Goal: Task Accomplishment & Management: Use online tool/utility

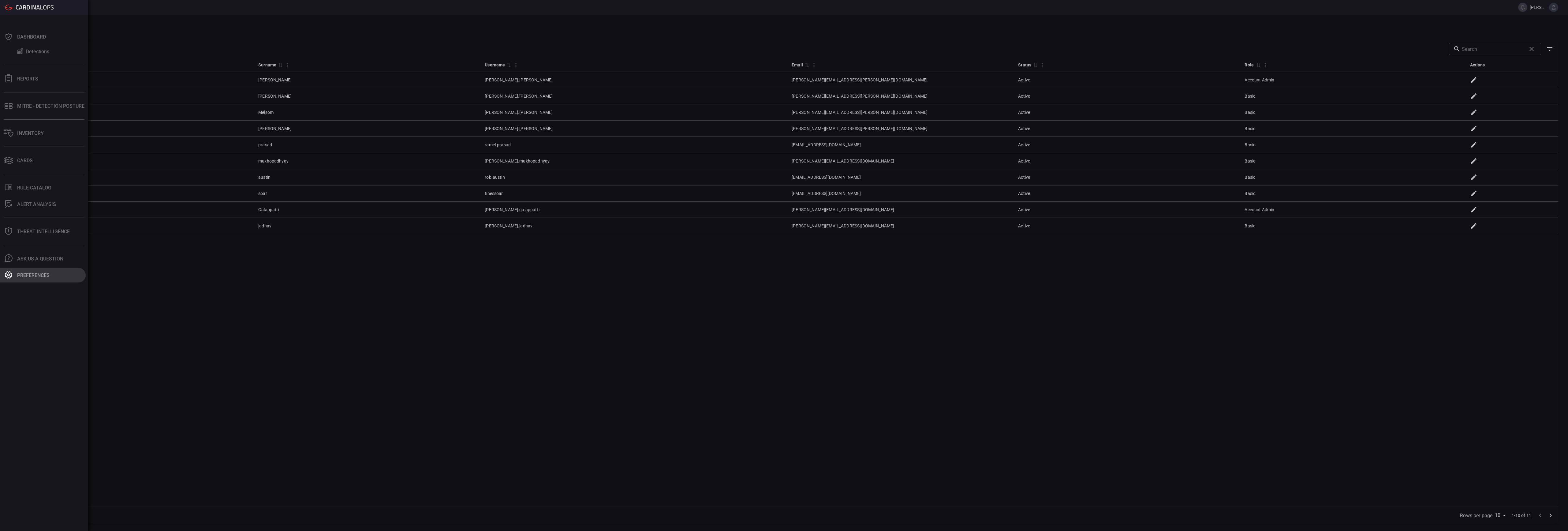
click at [11, 277] on icon at bounding box center [9, 275] width 8 height 8
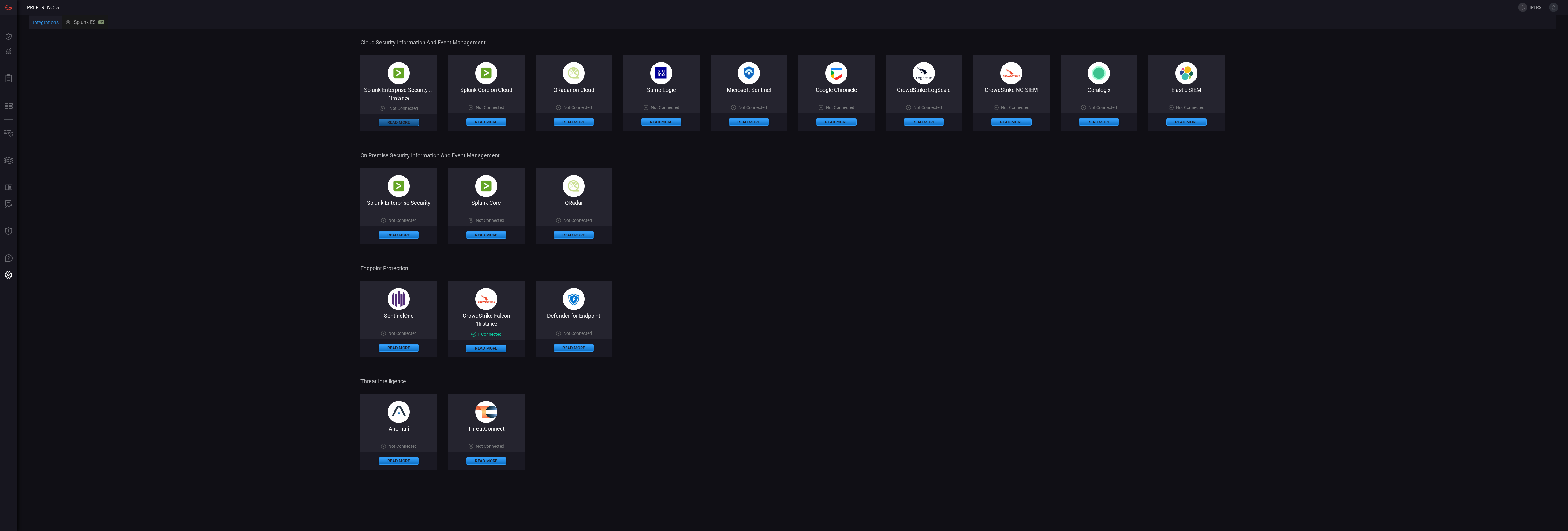
click at [412, 120] on button "Read More" at bounding box center [398, 123] width 40 height 8
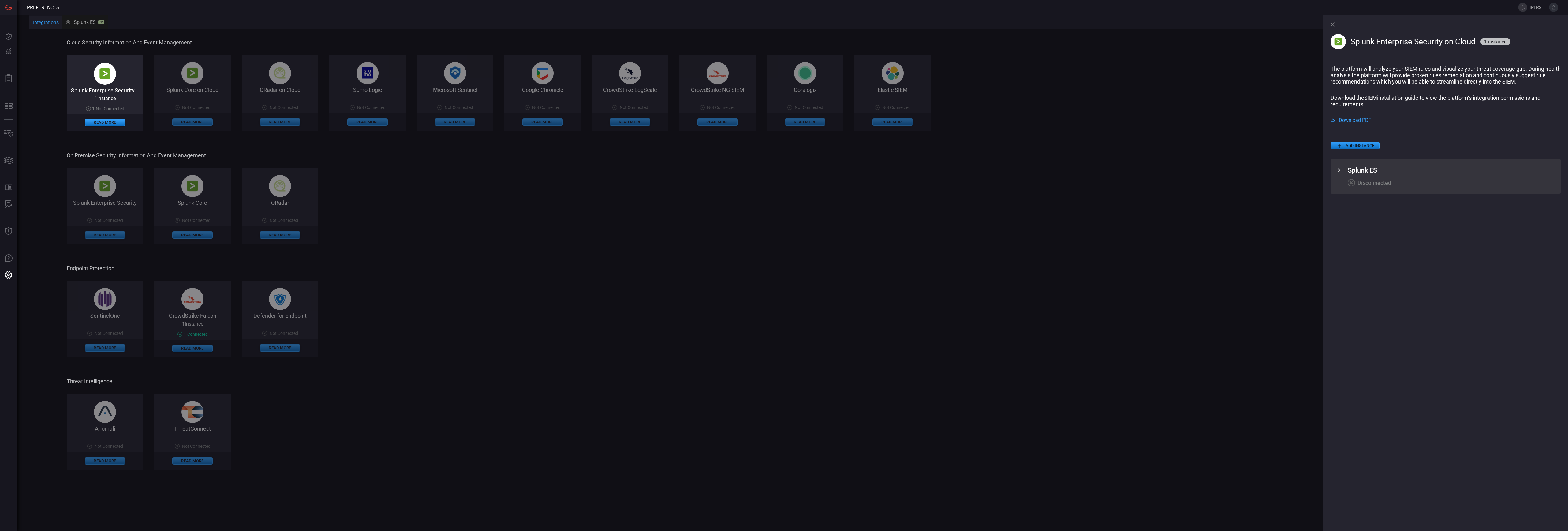
click at [1383, 171] on div "Splunk ES" at bounding box center [1451, 170] width 208 height 8
click at [1341, 171] on icon at bounding box center [1339, 170] width 8 height 8
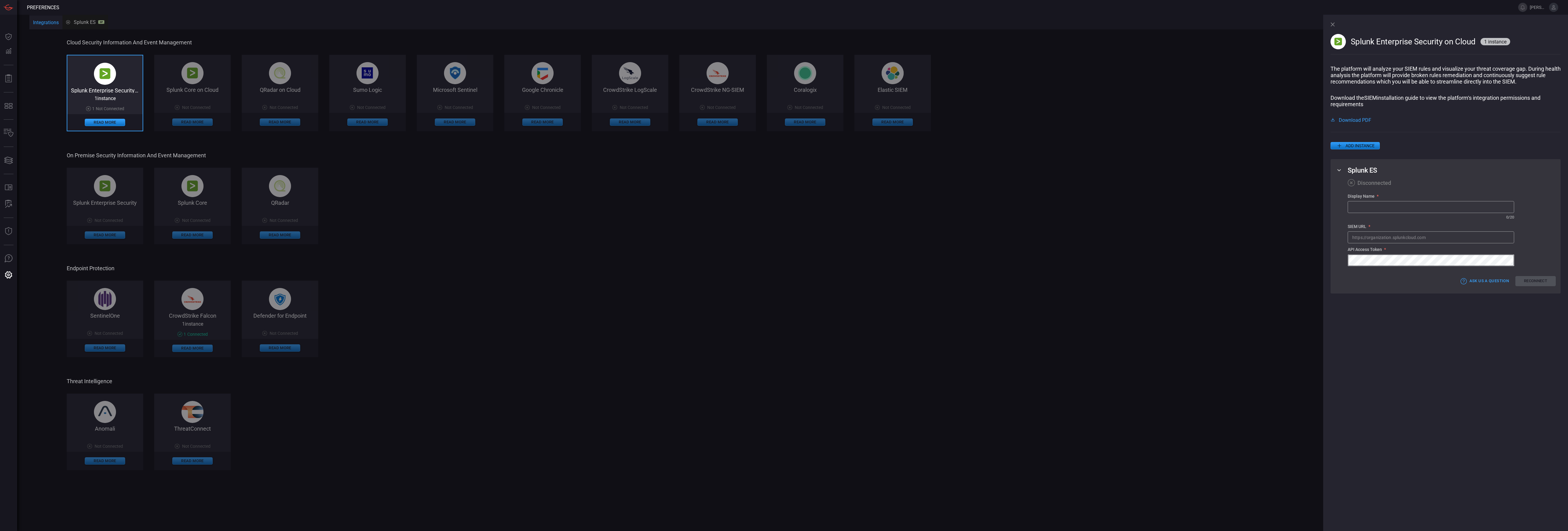
type input "[PERSON_NAME].[PERSON_NAME]"
click at [1394, 212] on input "text" at bounding box center [1430, 207] width 166 height 11
click at [1371, 209] on input "Car" at bounding box center [1430, 207] width 166 height 11
paste input "[EMAIL_ADDRESS][DOMAIN_NAME]"
type input "[EMAIL_ADDRESS][DOMAIN_NAME]"
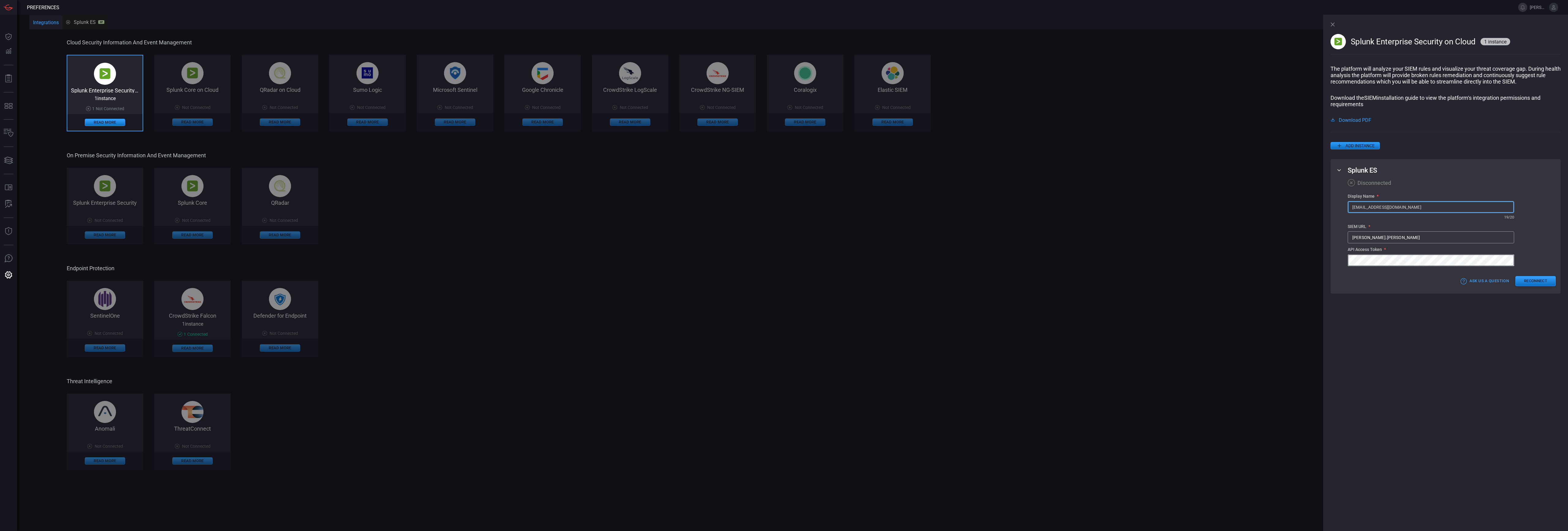
click at [1387, 237] on input "[PERSON_NAME].[PERSON_NAME]" at bounding box center [1430, 237] width 166 height 11
click at [1395, 233] on input "[PERSON_NAME].[PERSON_NAME]" at bounding box center [1430, 237] width 166 height 11
paste input "[URL][DOMAIN_NAME]"
click at [1533, 283] on button "Reconnect" at bounding box center [1535, 281] width 40 height 10
click at [1445, 294] on button "Close" at bounding box center [1445, 296] width 40 height 9
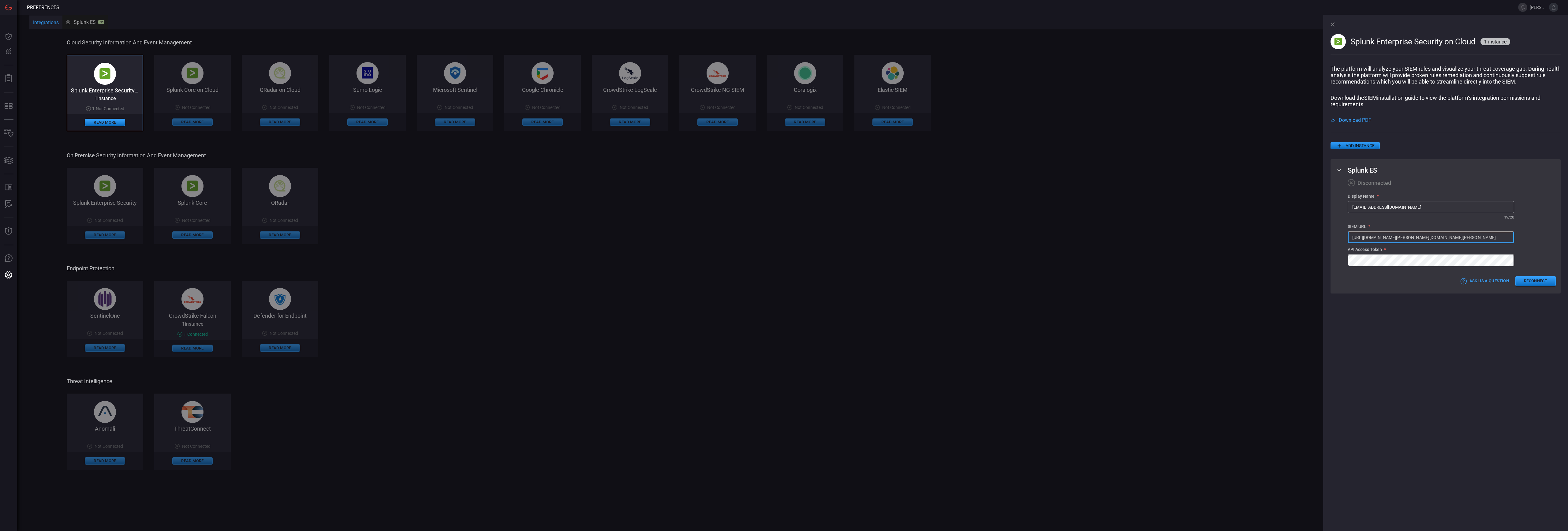
drag, startPoint x: 1365, startPoint y: 238, endPoint x: 1350, endPoint y: 237, distance: 15.0
click at [1350, 237] on input "[URL][DOMAIN_NAME][PERSON_NAME][DOMAIN_NAME][PERSON_NAME]" at bounding box center [1430, 237] width 166 height 11
click at [1430, 240] on input "[URL][DOMAIN_NAME][PERSON_NAME][DOMAIN_NAME][PERSON_NAME]" at bounding box center [1430, 237] width 166 height 11
drag, startPoint x: 1423, startPoint y: 239, endPoint x: 1462, endPoint y: 241, distance: 39.1
click at [1462, 241] on input "[URL][DOMAIN_NAME][PERSON_NAME][DOMAIN_NAME][PERSON_NAME]" at bounding box center [1430, 237] width 166 height 11
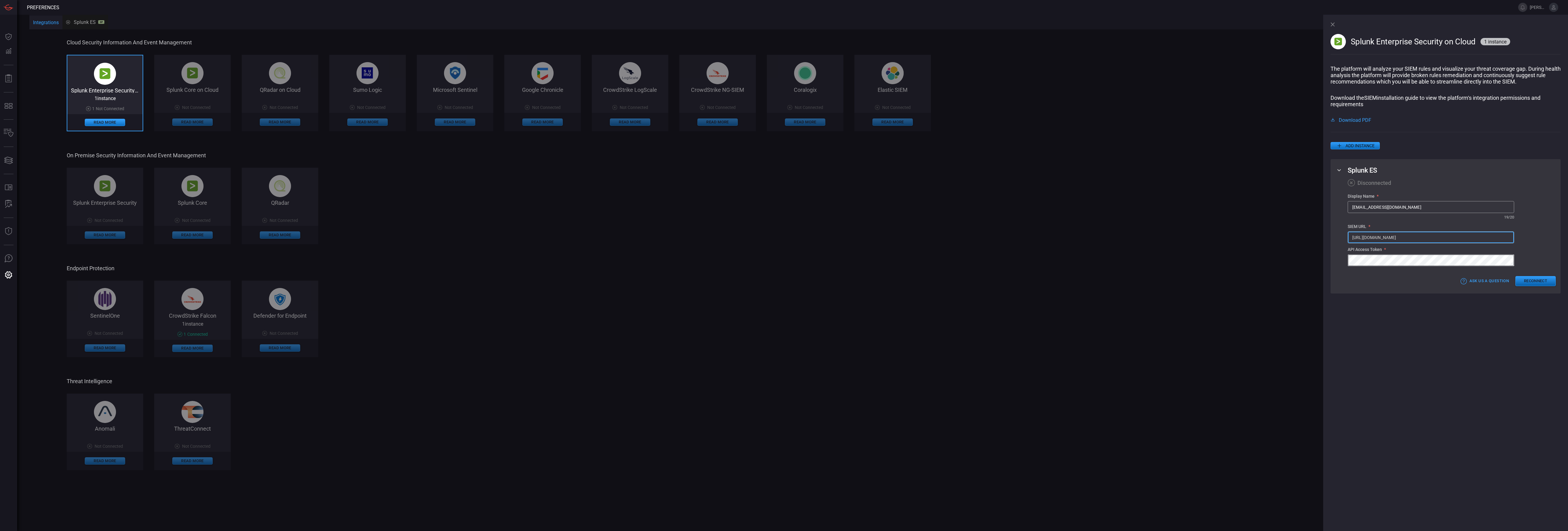
type input "[URL][DOMAIN_NAME]"
click at [1537, 279] on button "Reconnect" at bounding box center [1535, 281] width 40 height 10
click at [1451, 298] on button "Close" at bounding box center [1445, 296] width 40 height 9
click at [1377, 239] on input "[URL][DOMAIN_NAME]" at bounding box center [1430, 237] width 166 height 11
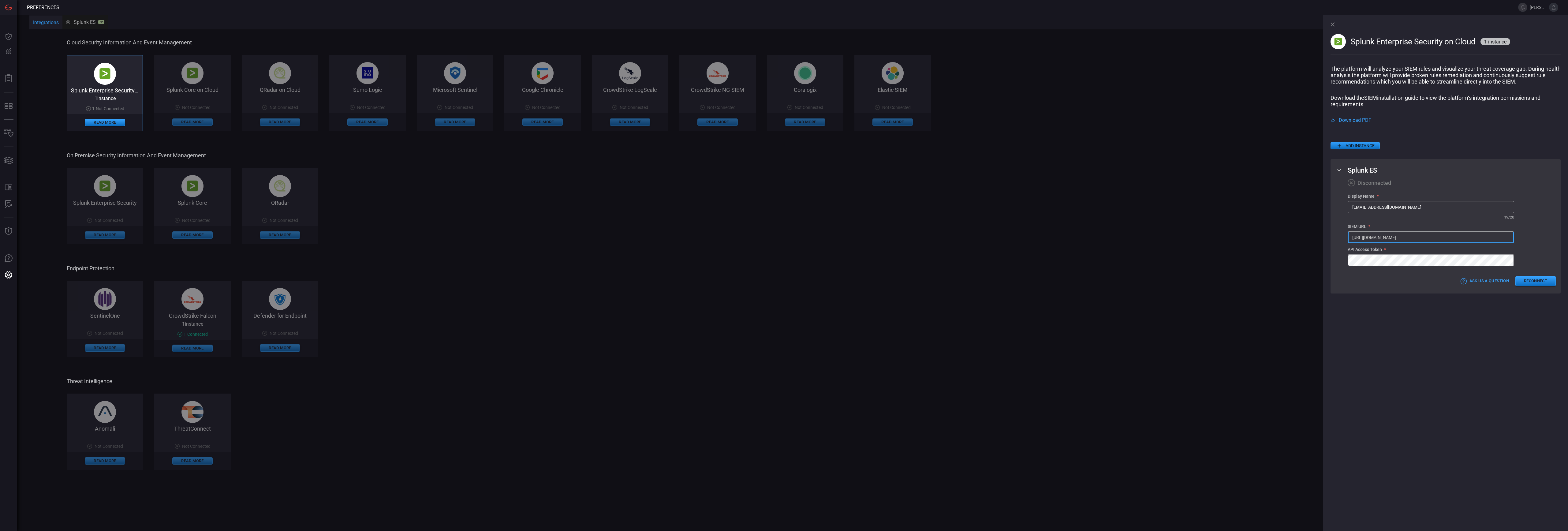
click at [1377, 239] on input "[URL][DOMAIN_NAME]" at bounding box center [1430, 237] width 166 height 11
paste input "[URL][DOMAIN_NAME]"
click at [1537, 242] on div "Display Name * [EMAIL_ADDRESS][DOMAIN_NAME] ​ ​ 19 / 20 SIEM URL * [URL][DOMAIN…" at bounding box center [1451, 230] width 208 height 72
click at [1355, 237] on input "[URL][DOMAIN_NAME]" at bounding box center [1430, 237] width 166 height 11
type input "[URL][DOMAIN_NAME]"
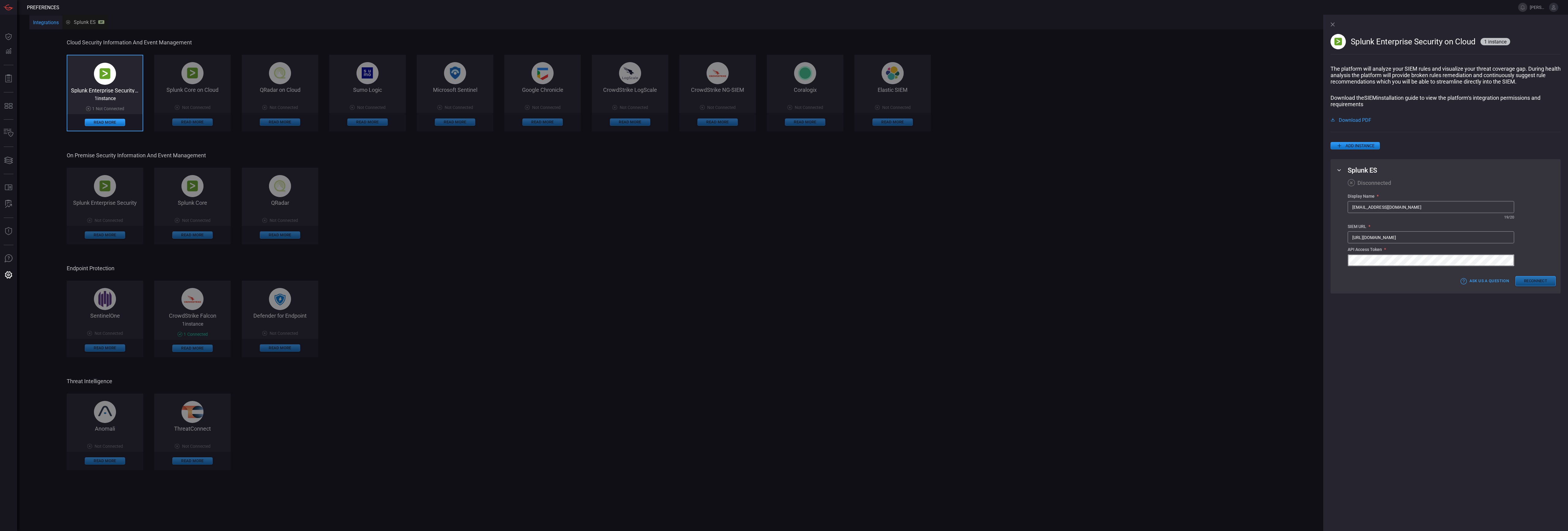
click at [1527, 279] on button "Reconnect" at bounding box center [1535, 281] width 40 height 10
click at [1391, 388] on div "Splunk Enterprise Security on Cloud 1 instance The platform will analyze your S…" at bounding box center [1445, 272] width 245 height 517
click at [1444, 294] on button "Close" at bounding box center [1445, 296] width 40 height 9
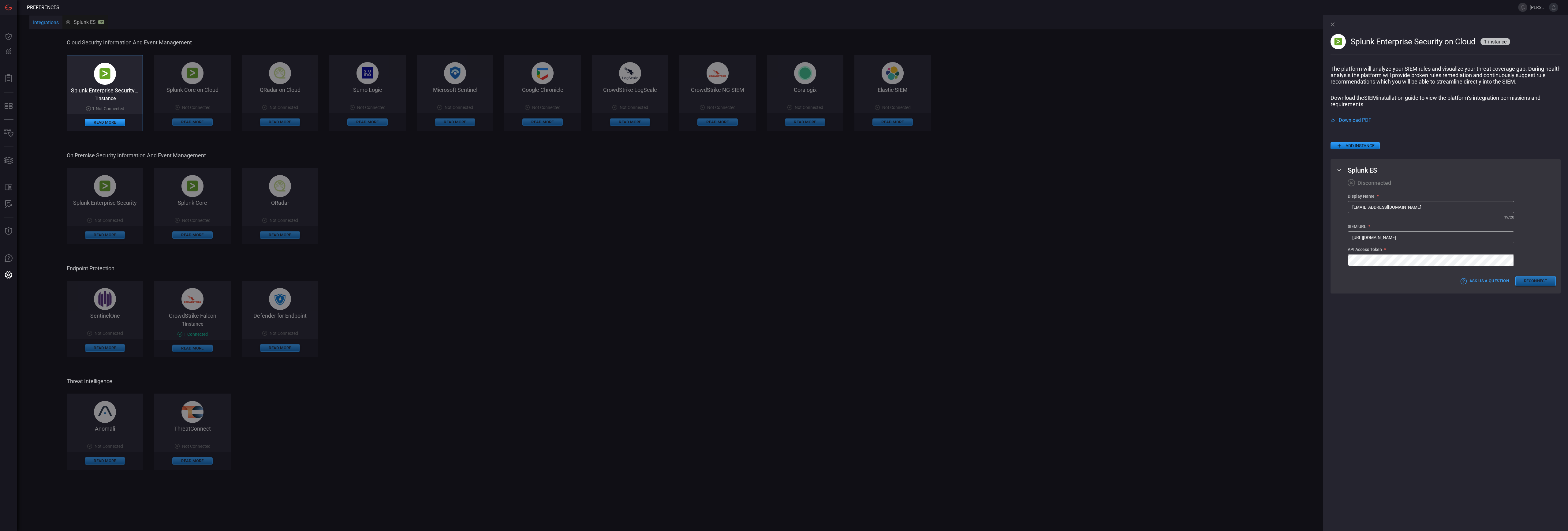
click at [1548, 282] on button "Reconnect" at bounding box center [1535, 281] width 40 height 10
click at [1447, 298] on button "Close" at bounding box center [1445, 296] width 40 height 9
click at [1421, 239] on input "[URL][DOMAIN_NAME]" at bounding box center [1430, 237] width 166 height 11
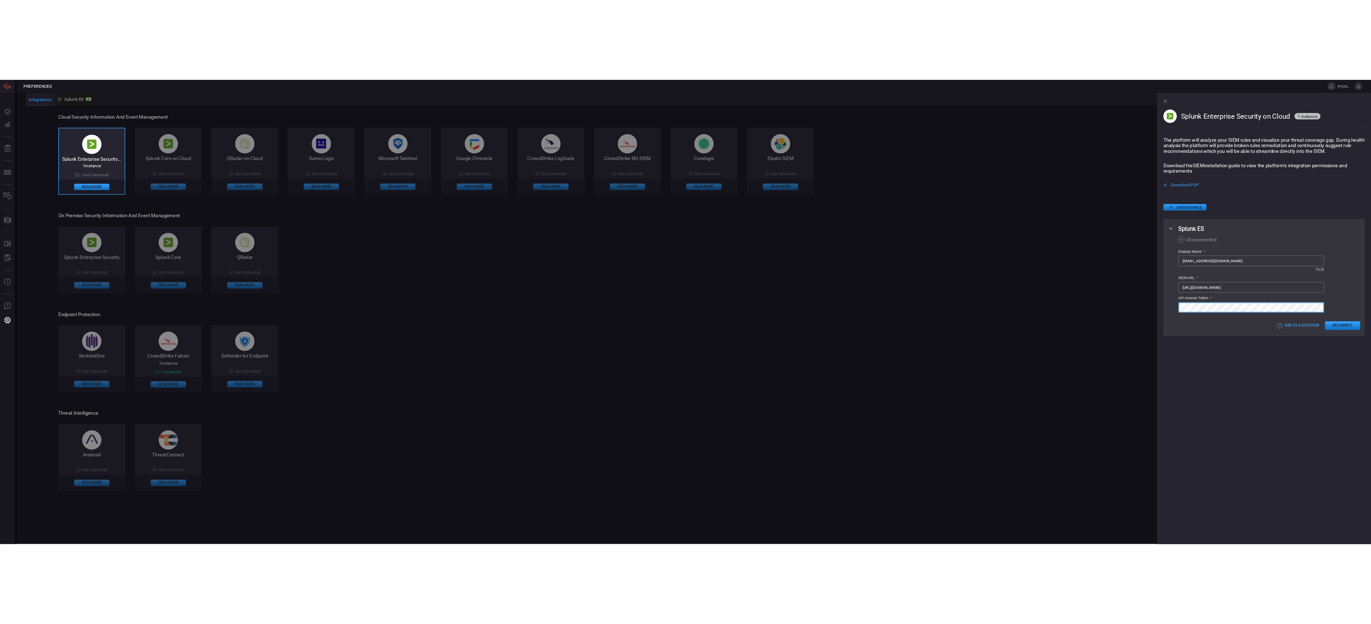
scroll to position [0, 1326]
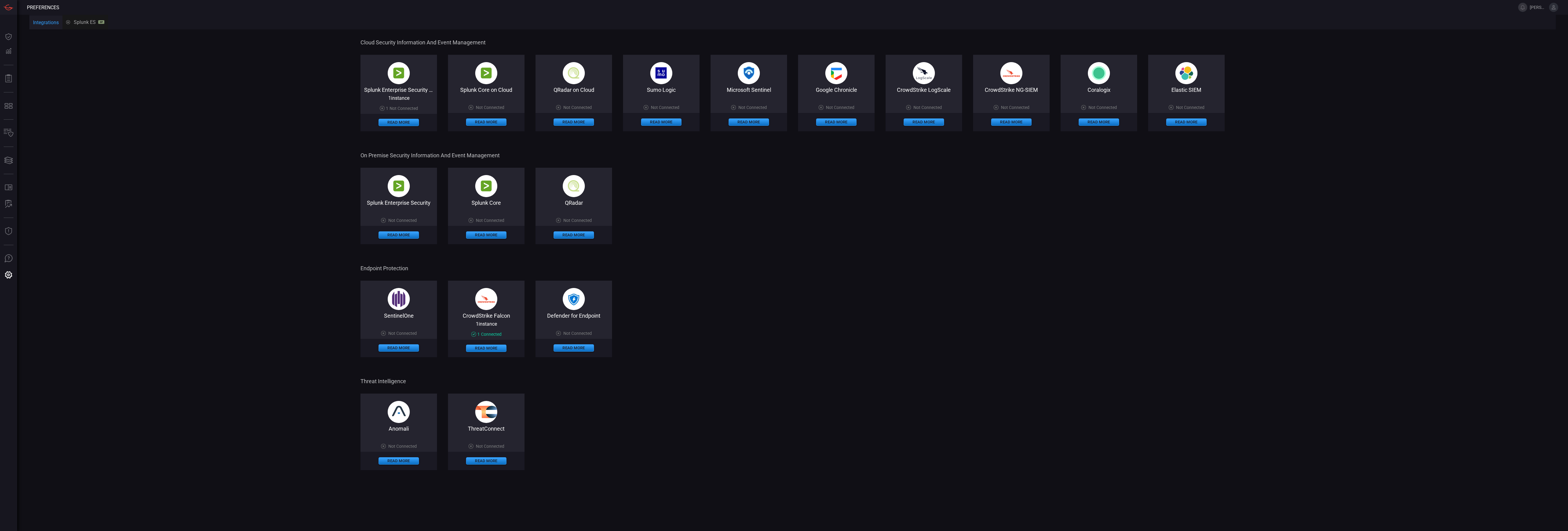
click at [402, 104] on span at bounding box center [399, 104] width 77 height 5
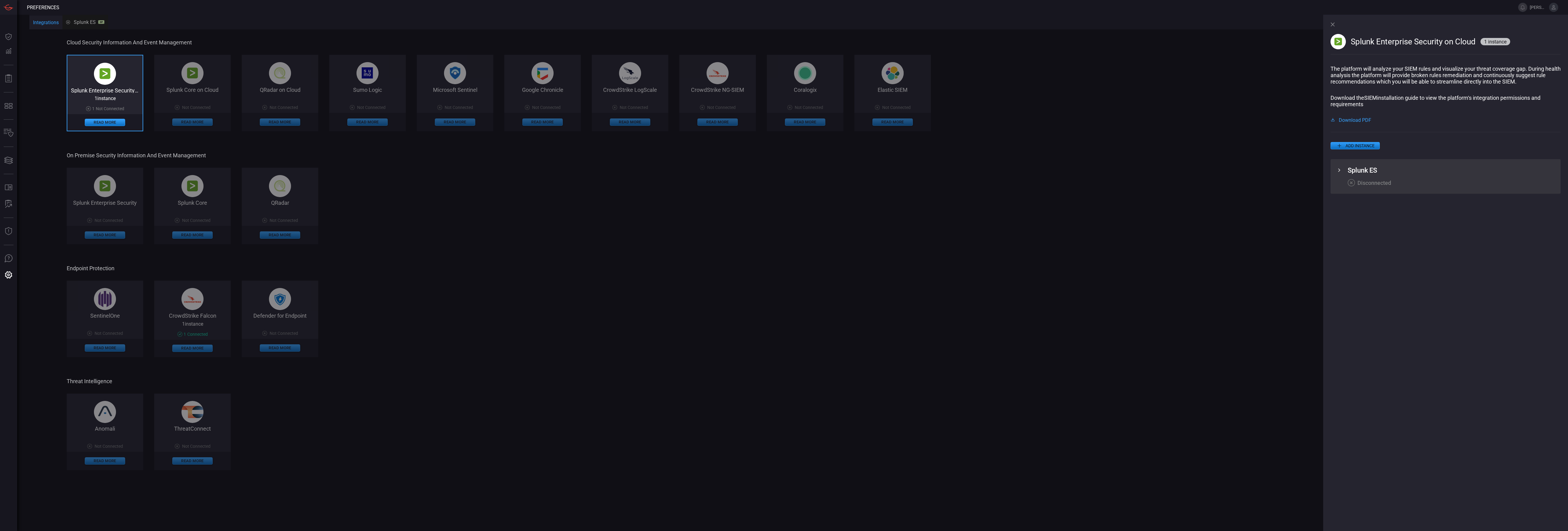
click at [1409, 144] on div "ADD INSTANCE" at bounding box center [1445, 146] width 230 height 8
click at [1341, 172] on icon at bounding box center [1339, 170] width 8 height 8
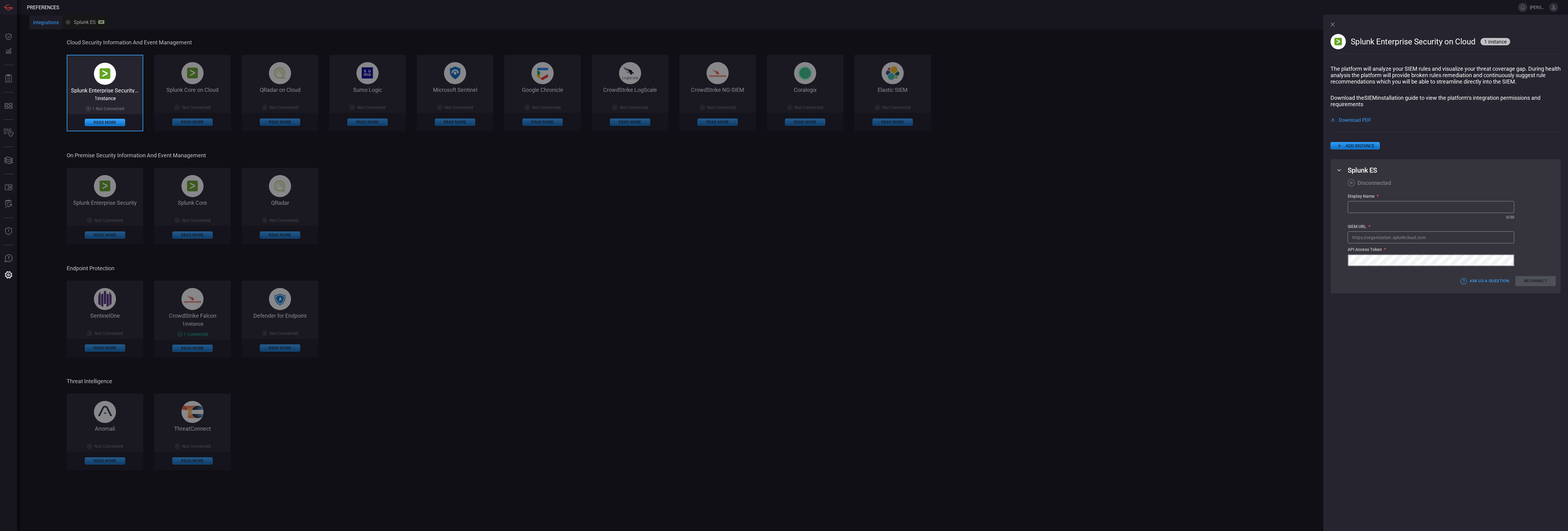
type input "[PERSON_NAME].[PERSON_NAME]"
click at [1358, 206] on input "text" at bounding box center [1430, 207] width 166 height 11
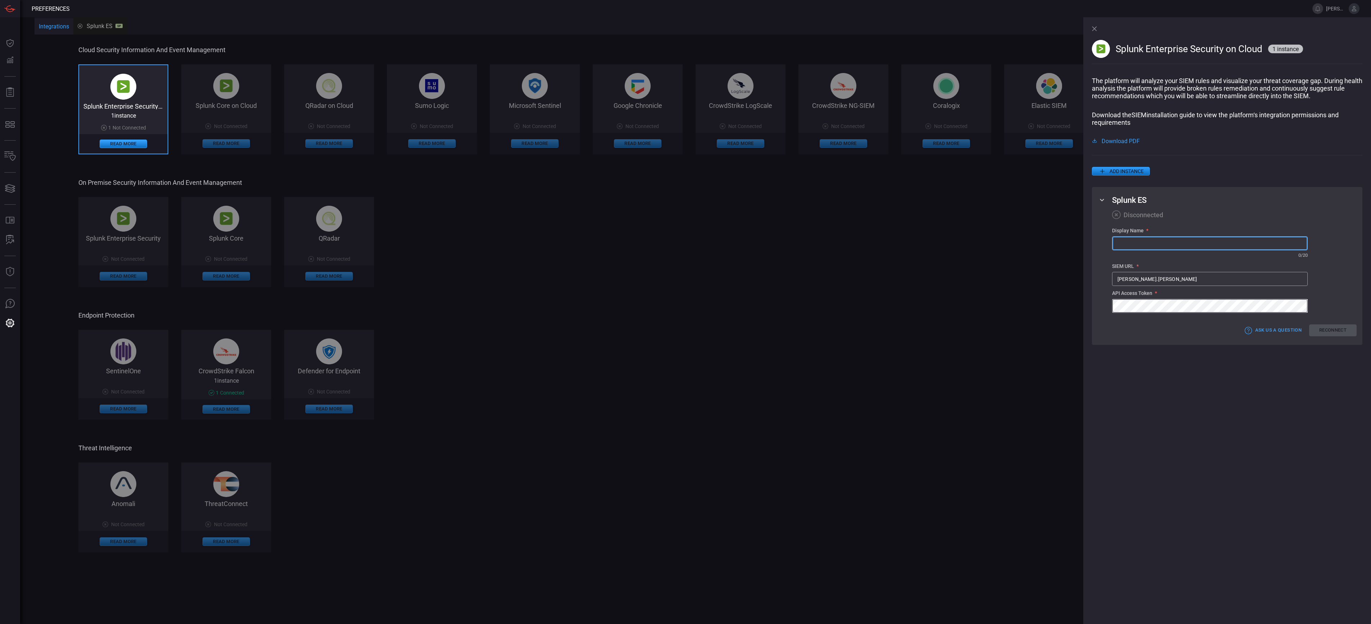
click at [1146, 240] on input "text" at bounding box center [1209, 243] width 195 height 13
type input "[EMAIL_ADDRESS][DOMAIN_NAME]"
click at [1127, 280] on input "[PERSON_NAME].[PERSON_NAME]" at bounding box center [1209, 278] width 195 height 13
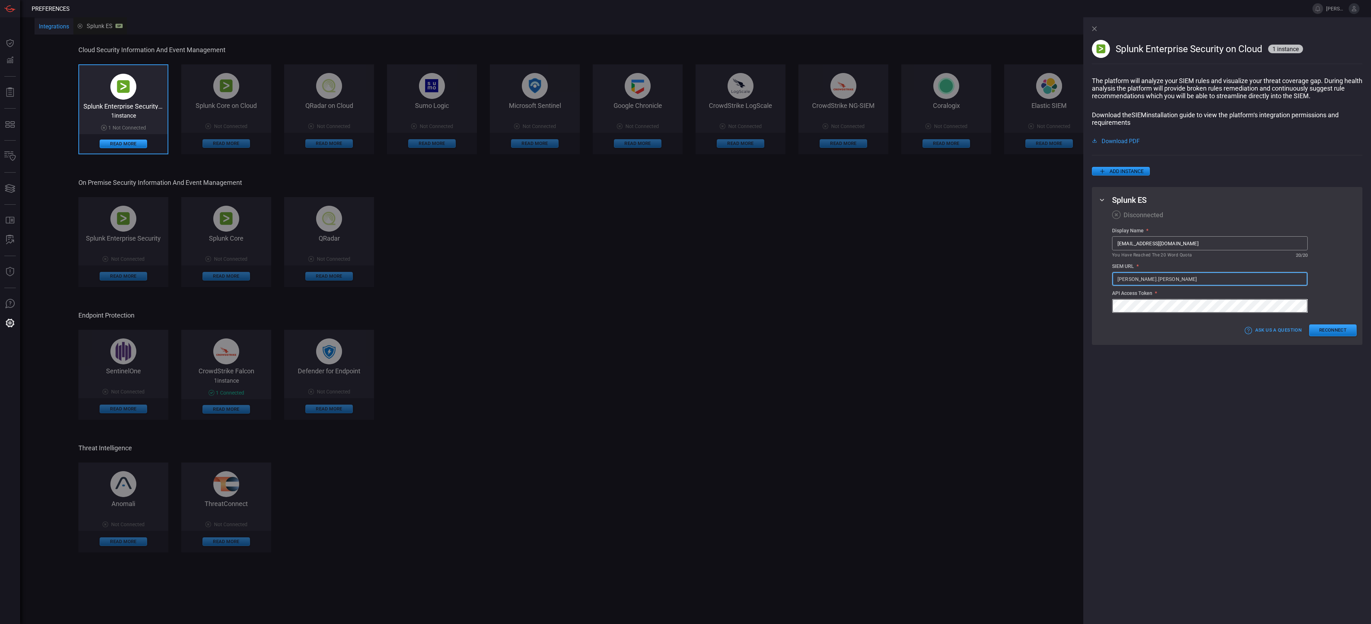
paste input "[URL][DOMAIN_NAME]"
click at [1118, 278] on input "[URL][DOMAIN_NAME]" at bounding box center [1209, 278] width 195 height 13
type input "[URL][DOMAIN_NAME]"
click at [1338, 287] on div "Display Name * [EMAIL_ADDRESS][DOMAIN_NAME] ​ You have reached the 20 word quot…" at bounding box center [1234, 270] width 245 height 85
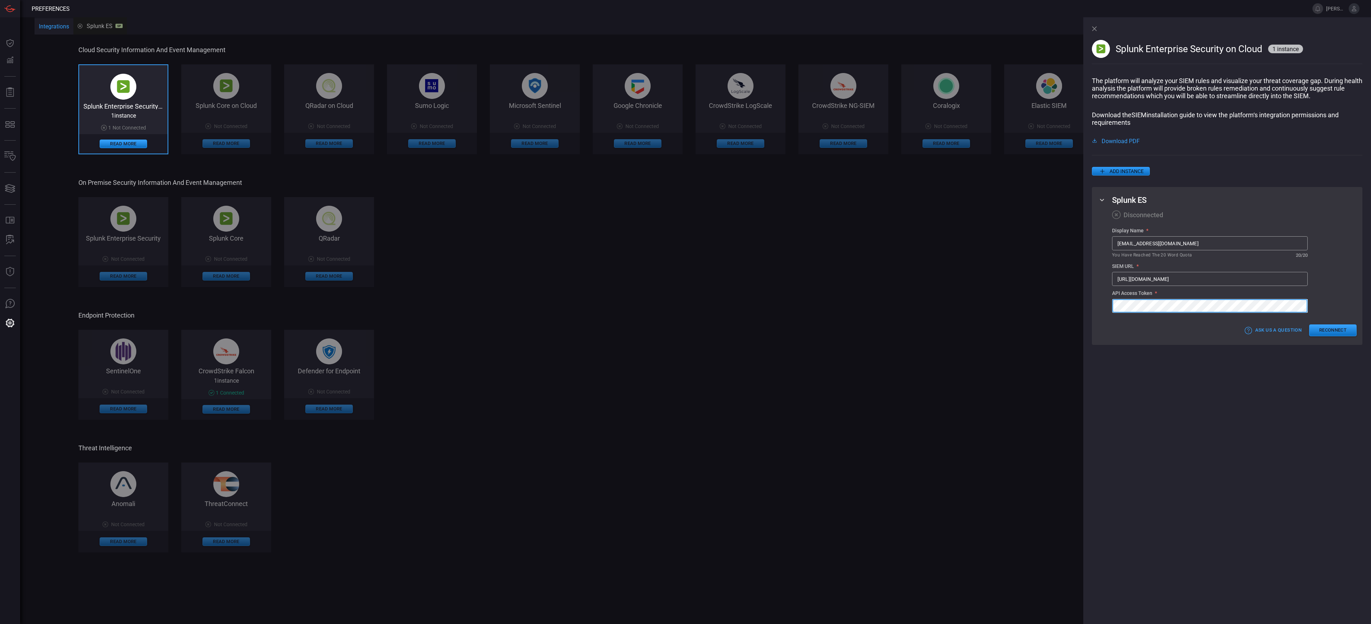
scroll to position [0, 0]
click at [1339, 330] on button "Reconnect" at bounding box center [1332, 330] width 47 height 12
click at [1116, 251] on div "[EMAIL_ADDRESS][DOMAIN_NAME] ​ You have reached the 20 word quota" at bounding box center [1210, 247] width 196 height 23
click at [1121, 245] on input "[EMAIL_ADDRESS][DOMAIN_NAME]" at bounding box center [1209, 243] width 195 height 13
click at [1117, 244] on input "[EMAIL_ADDRESS][DOMAIN_NAME]" at bounding box center [1209, 243] width 195 height 13
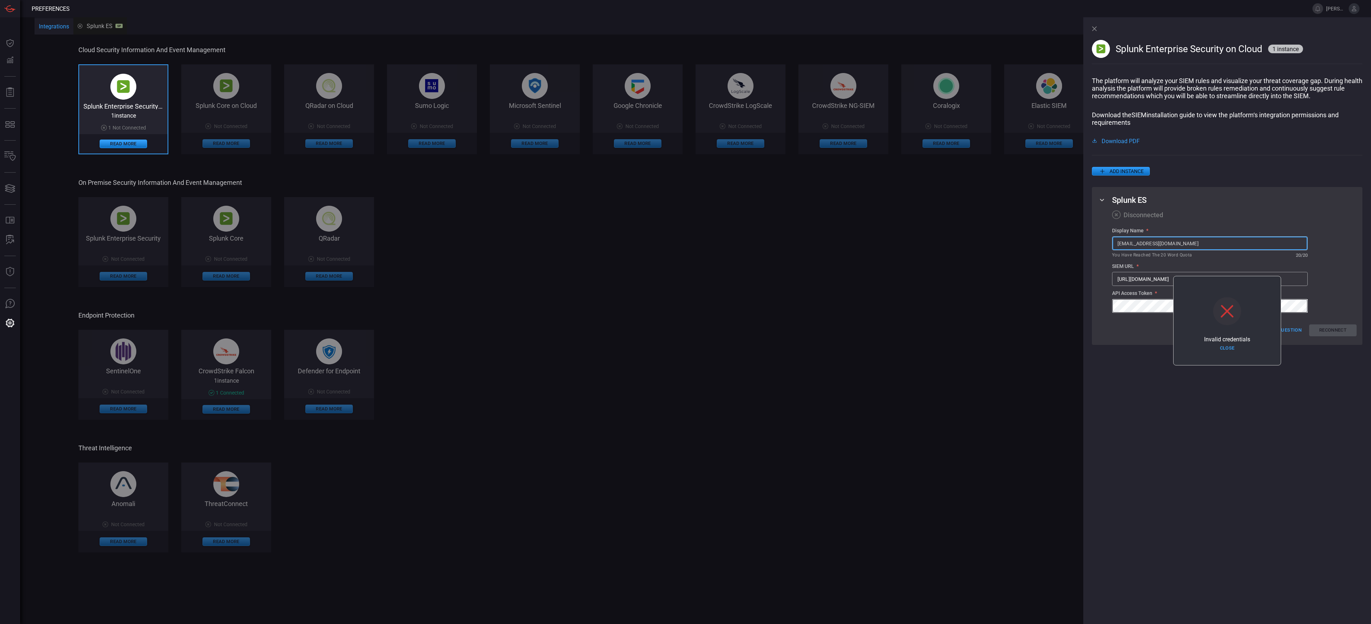
click at [1184, 244] on input "[EMAIL_ADDRESS][DOMAIN_NAME]" at bounding box center [1209, 243] width 195 height 13
click at [1262, 388] on div "Splunk Enterprise Security on Cloud 1 instance The platform will analyze your S…" at bounding box center [1227, 320] width 288 height 607
click at [1135, 278] on input "[URL][DOMAIN_NAME]" at bounding box center [1209, 278] width 195 height 13
click at [1117, 281] on input "[URL][DOMAIN_NAME]" at bounding box center [1209, 278] width 195 height 13
drag, startPoint x: 1117, startPoint y: 280, endPoint x: 1107, endPoint y: 278, distance: 10.6
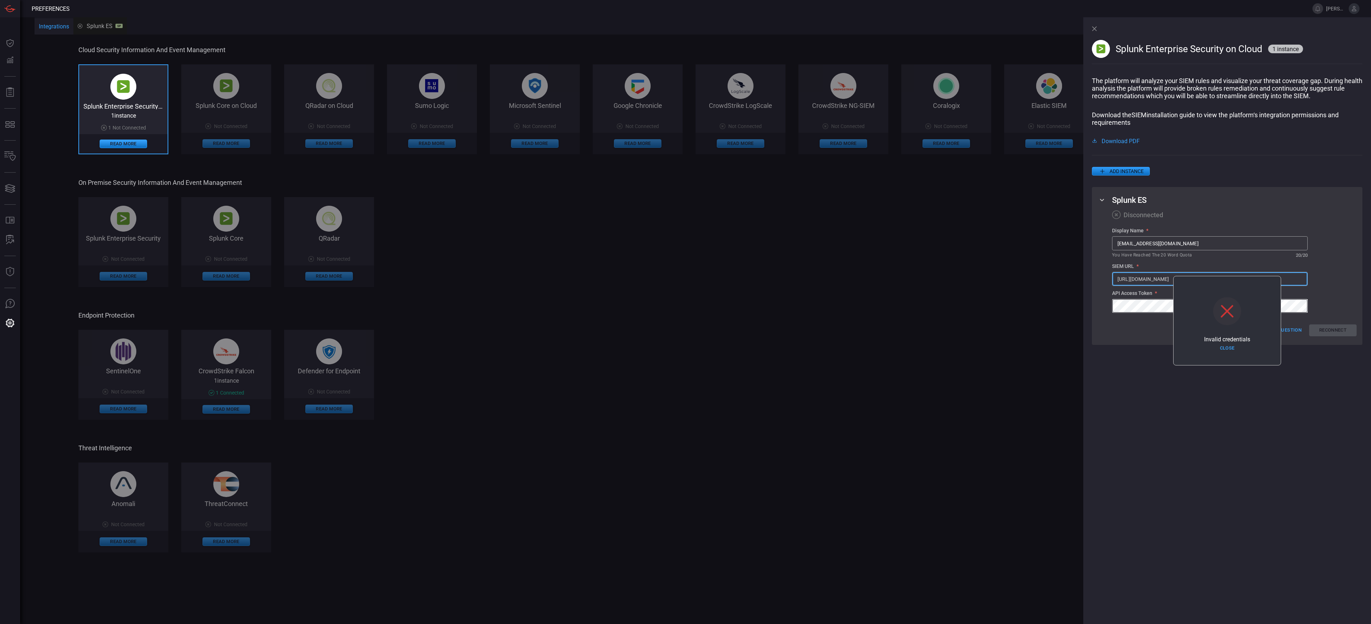
click at [1107, 278] on div "Splunk ES Disconnected Display Name * [EMAIL_ADDRESS][DOMAIN_NAME] ​ You have r…" at bounding box center [1227, 266] width 270 height 158
click at [1121, 242] on input "[EMAIL_ADDRESS][DOMAIN_NAME]" at bounding box center [1209, 243] width 195 height 13
click at [1119, 242] on input "[EMAIL_ADDRESS][DOMAIN_NAME]" at bounding box center [1209, 243] width 195 height 13
click at [1179, 246] on input "[EMAIL_ADDRESS][DOMAIN_NAME]" at bounding box center [1209, 243] width 195 height 13
drag, startPoint x: 1234, startPoint y: 346, endPoint x: 1280, endPoint y: 346, distance: 45.7
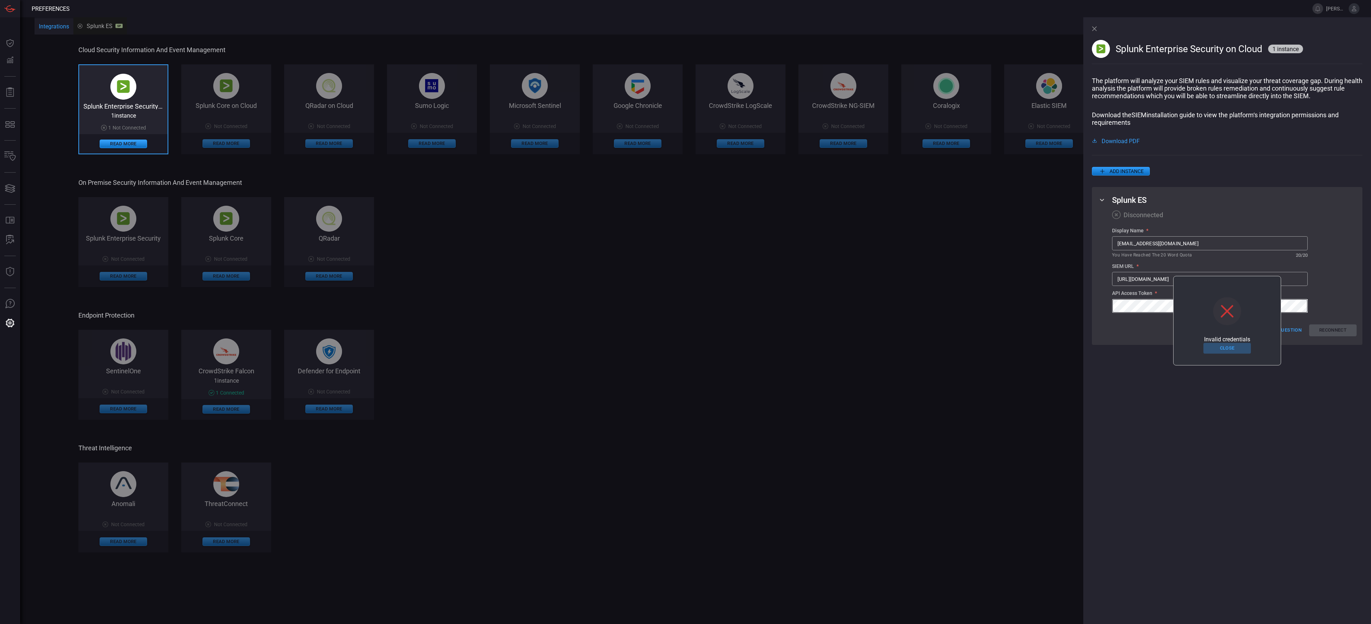
click at [1234, 346] on button "Close" at bounding box center [1226, 348] width 47 height 11
click at [1331, 330] on button "Reconnect" at bounding box center [1332, 330] width 47 height 12
click at [1231, 350] on button "Close" at bounding box center [1226, 348] width 47 height 11
click at [1264, 282] on input "[URL][DOMAIN_NAME]" at bounding box center [1209, 278] width 195 height 13
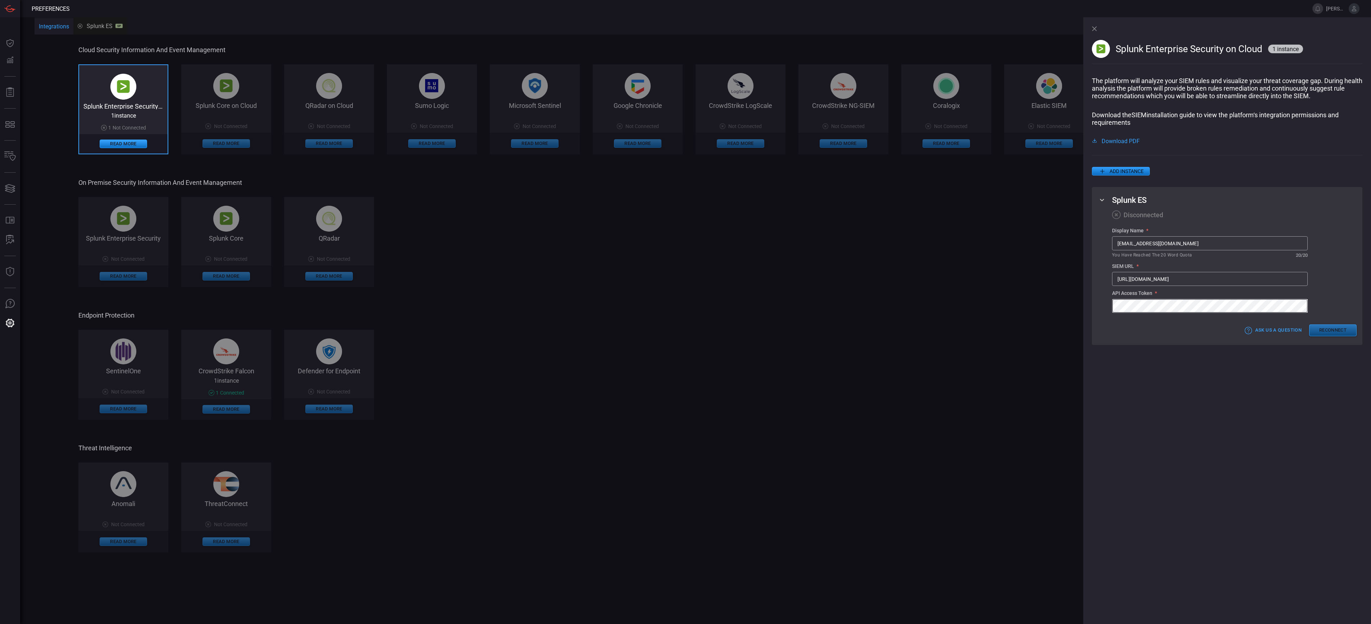
click at [1339, 329] on button "Reconnect" at bounding box center [1332, 330] width 47 height 12
click at [1351, 300] on div "Display Name * [EMAIL_ADDRESS][DOMAIN_NAME] ​ You have reached the 20 word quot…" at bounding box center [1234, 270] width 245 height 85
click at [1225, 348] on button "Close" at bounding box center [1226, 348] width 47 height 11
click at [1315, 329] on button "Reconnect" at bounding box center [1332, 330] width 47 height 12
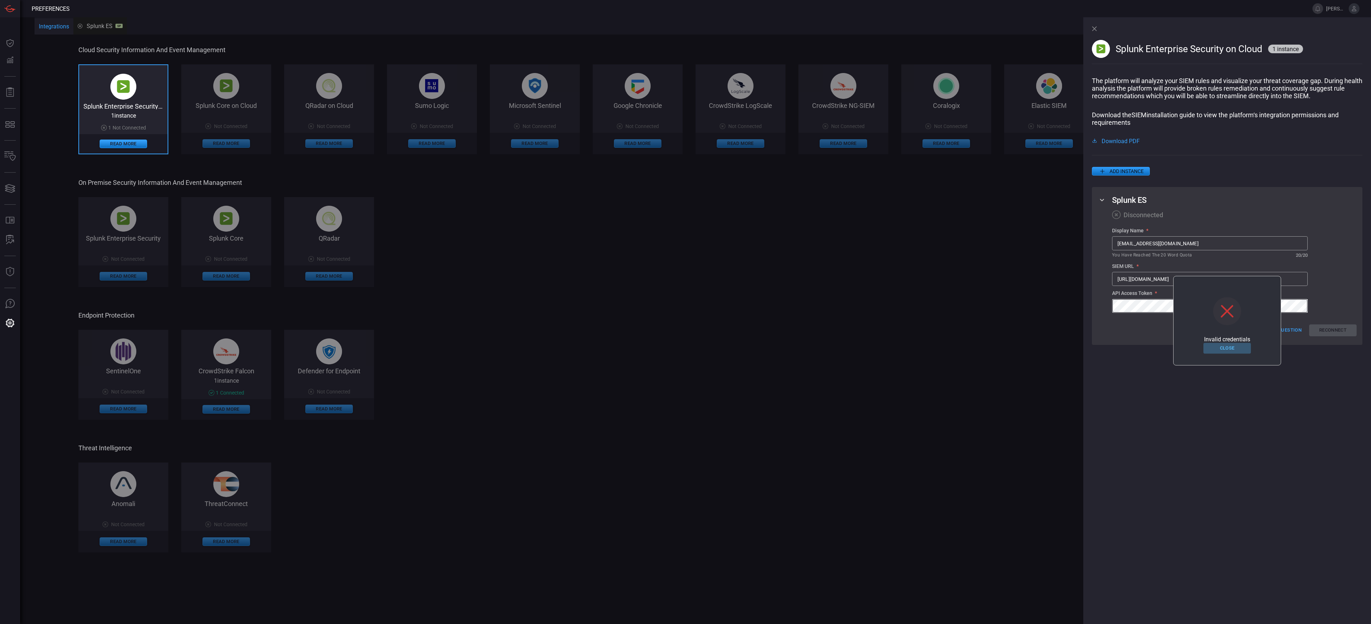
click at [1227, 346] on button "Close" at bounding box center [1226, 348] width 47 height 11
drag, startPoint x: 1118, startPoint y: 243, endPoint x: 1180, endPoint y: 255, distance: 63.1
click at [1119, 243] on input "[EMAIL_ADDRESS][DOMAIN_NAME]" at bounding box center [1209, 243] width 195 height 13
type input "[EMAIL_ADDRESS][DOMAIN_NAME]"
click at [1166, 279] on input "[URL][DOMAIN_NAME]" at bounding box center [1209, 278] width 195 height 13
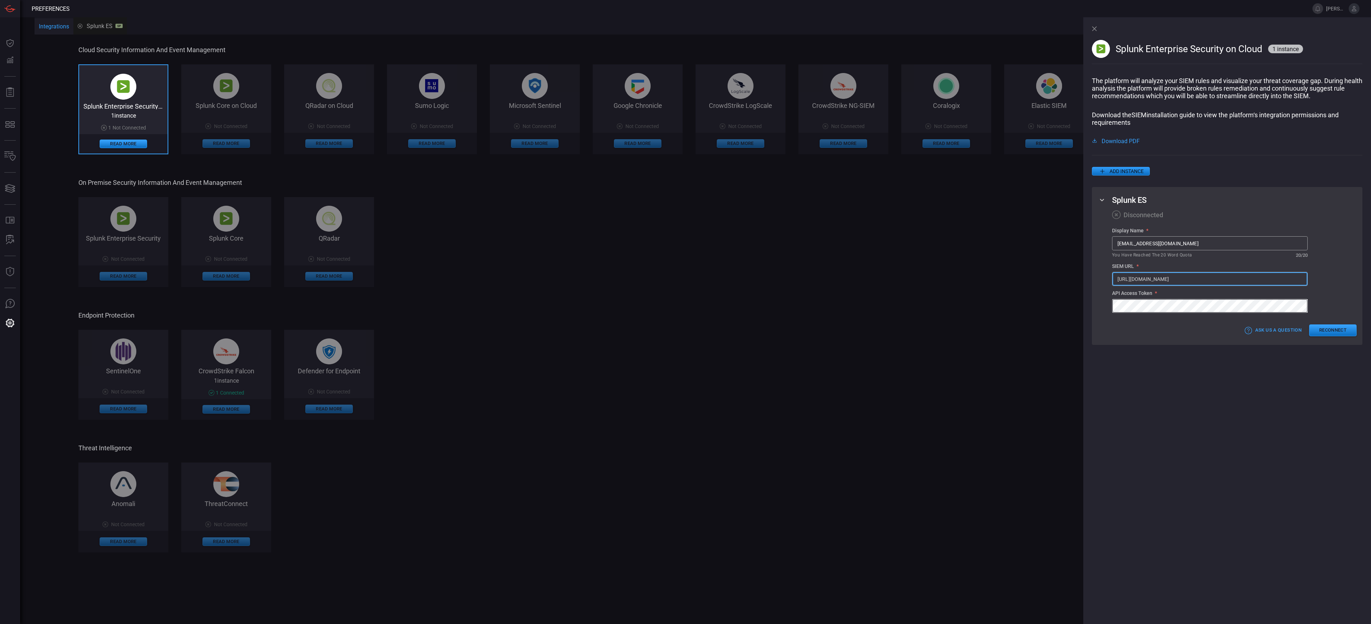
click at [1166, 279] on input "[URL][DOMAIN_NAME]" at bounding box center [1209, 278] width 195 height 13
click at [1237, 274] on input "[URL][DOMAIN_NAME]" at bounding box center [1209, 278] width 195 height 13
paste input "/en-US/account/login?loginType=splunk"
drag, startPoint x: 1145, startPoint y: 280, endPoint x: 1057, endPoint y: 280, distance: 87.8
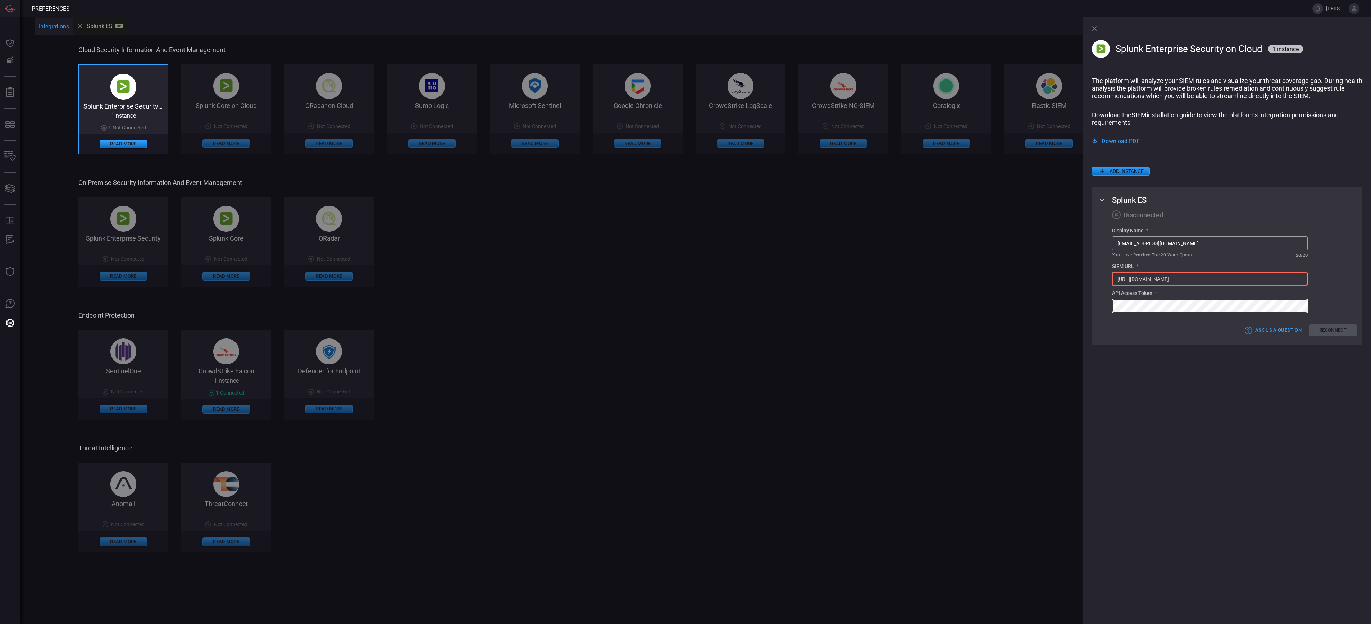
click at [1057, 280] on div "Cloud Security Information and Event Management Splunk Enterprise Security on C…" at bounding box center [609, 299] width 1062 height 527
click at [1120, 276] on input "[URL][DOMAIN_NAME]" at bounding box center [1209, 278] width 195 height 13
click at [1251, 281] on input "[URL][DOMAIN_NAME]" at bounding box center [1209, 278] width 195 height 13
drag, startPoint x: 1251, startPoint y: 281, endPoint x: 1253, endPoint y: 292, distance: 11.3
click at [1253, 292] on div "Display Name * [EMAIL_ADDRESS][DOMAIN_NAME] ​ You have reached the 20 word quot…" at bounding box center [1234, 270] width 245 height 85
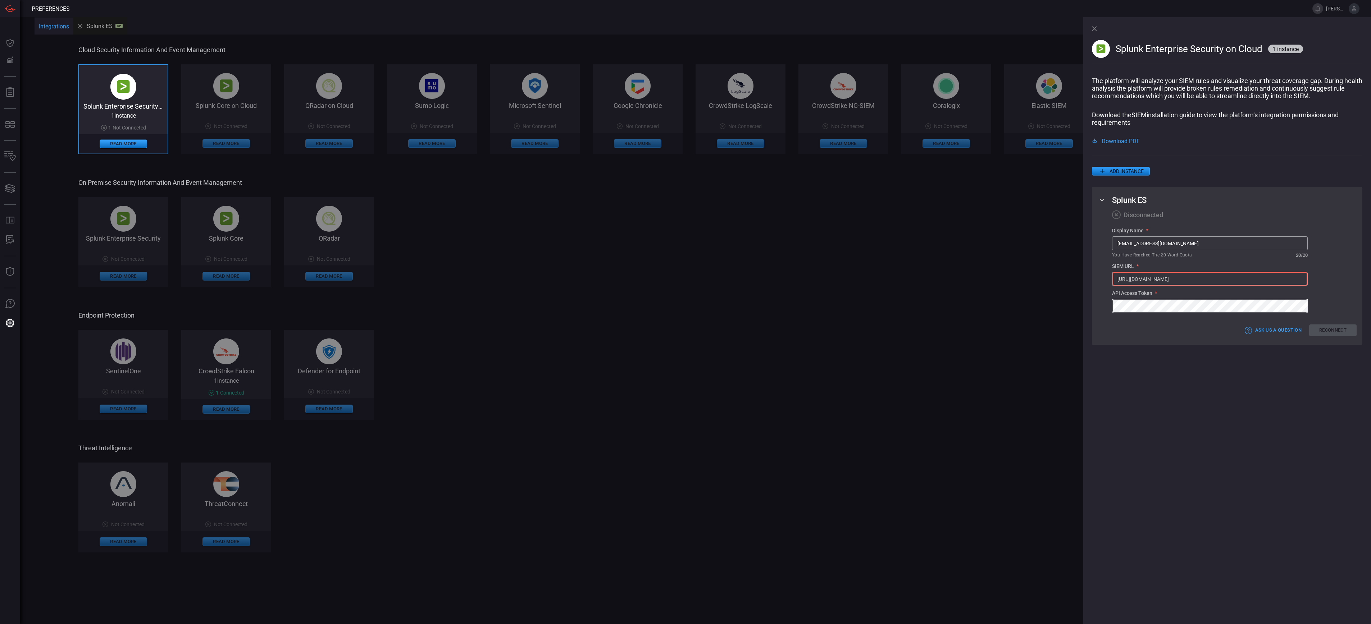
type input "[URL][DOMAIN_NAME]"
click at [1324, 327] on button "Reconnect" at bounding box center [1332, 330] width 47 height 12
click at [1228, 349] on button "Close" at bounding box center [1226, 348] width 47 height 11
click at [1329, 336] on button "Reconnect" at bounding box center [1332, 330] width 47 height 12
click at [1225, 354] on button "Close" at bounding box center [1226, 351] width 47 height 11
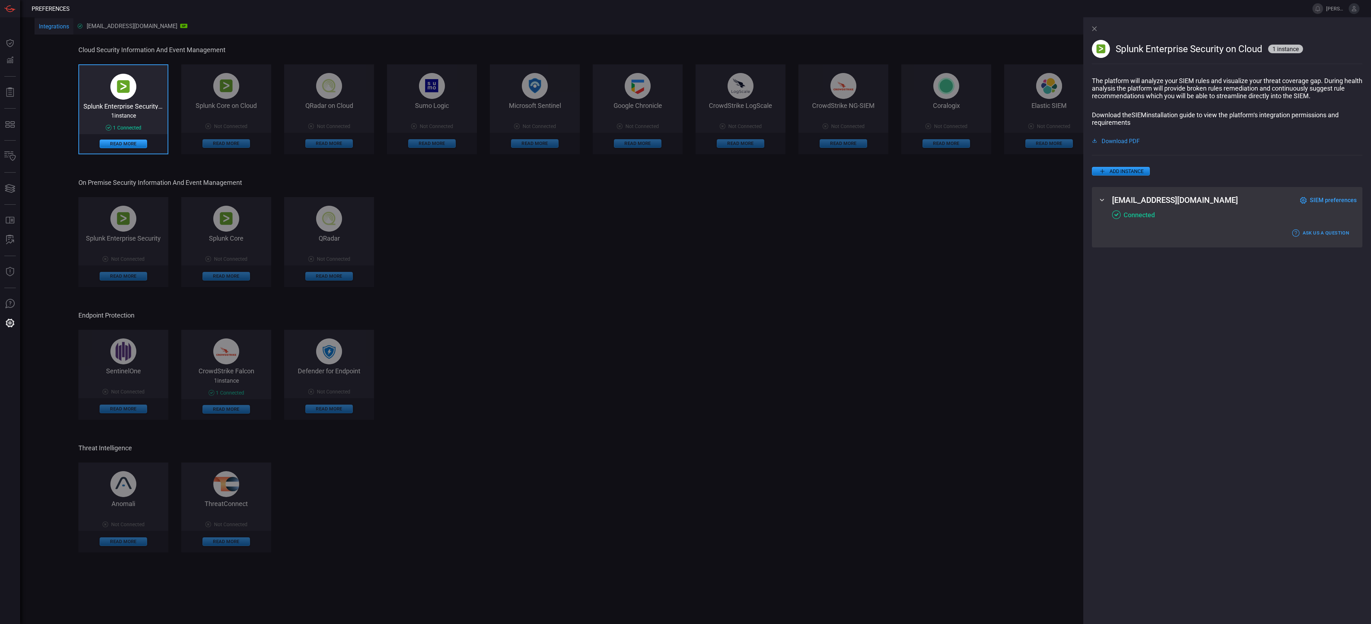
click at [1092, 28] on icon at bounding box center [1094, 28] width 5 height 5
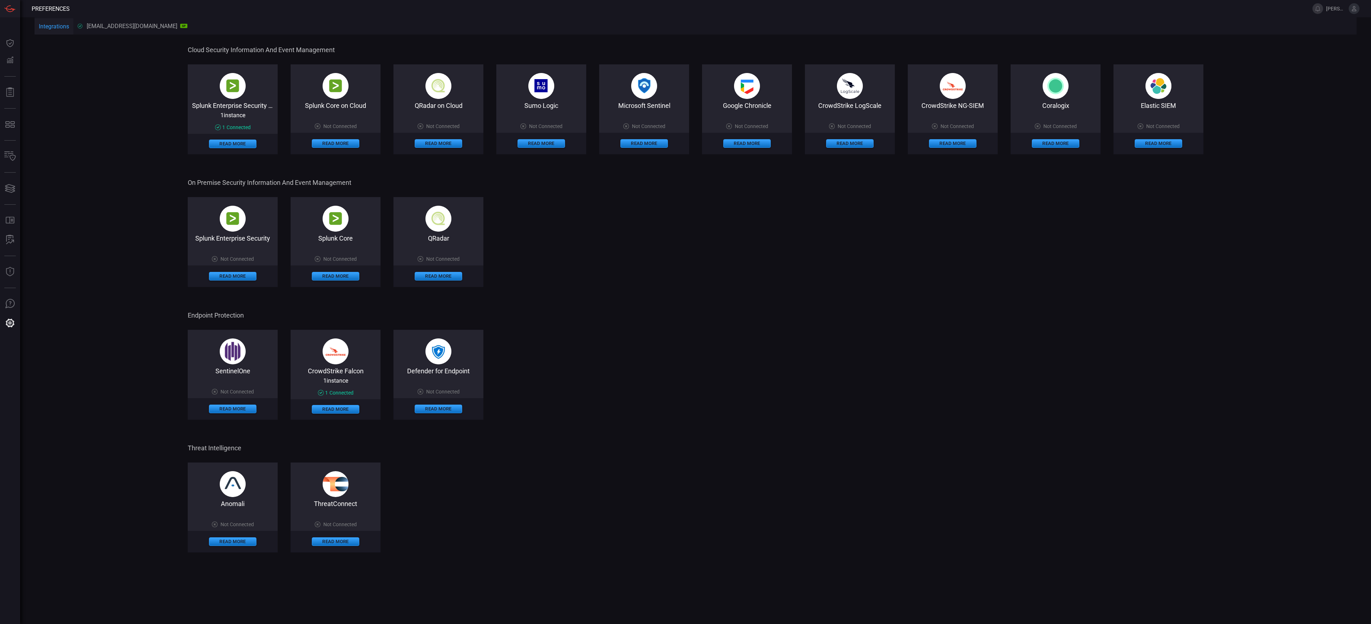
click at [718, 277] on div "Splunk Enterprise Security Not Connected Read More Splunk Core Not Connected Re…" at bounding box center [696, 242] width 1016 height 90
